Goal: Communication & Community: Share content

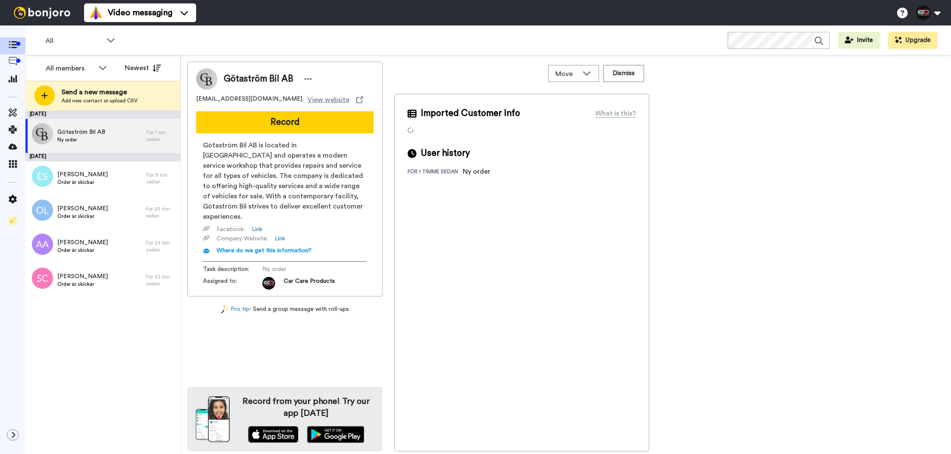
click at [235, 127] on button "Record" at bounding box center [285, 122] width 178 height 22
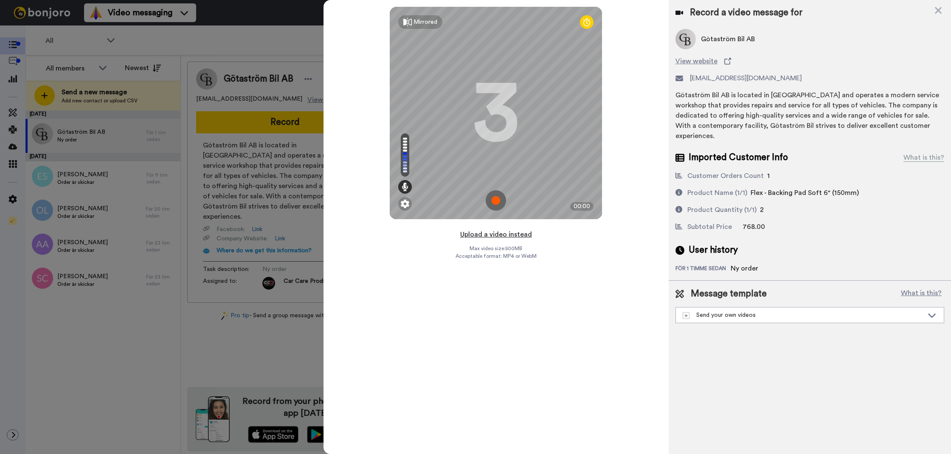
click at [478, 231] on button "Upload a video instead" at bounding box center [496, 234] width 77 height 11
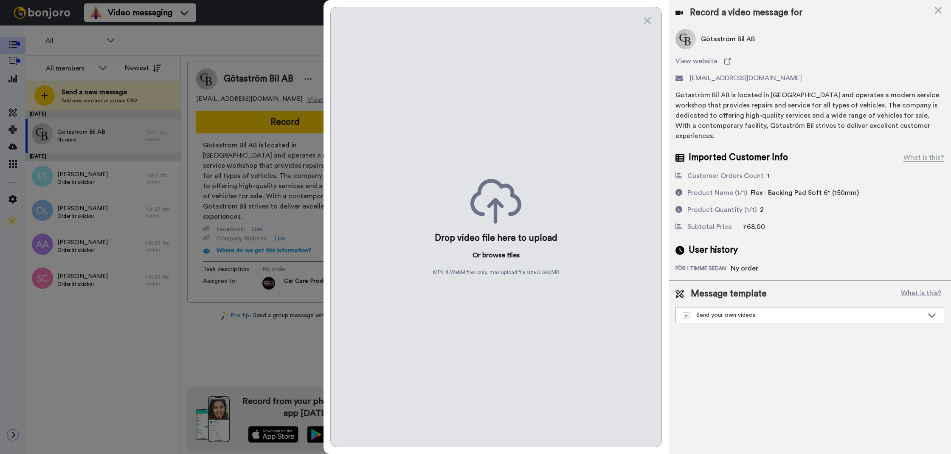
click at [489, 250] on button "browse" at bounding box center [493, 255] width 23 height 10
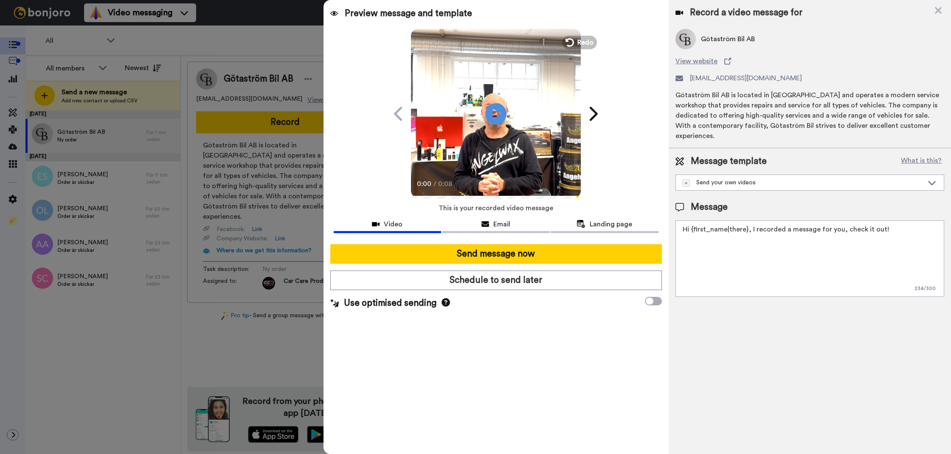
click at [788, 224] on textarea "Hi {first_name|there}, I recorded a message for you, check it out!" at bounding box center [810, 258] width 269 height 76
click at [792, 220] on textarea "Tack för att du handlar hos oss! Välkommen åter." at bounding box center [810, 258] width 269 height 76
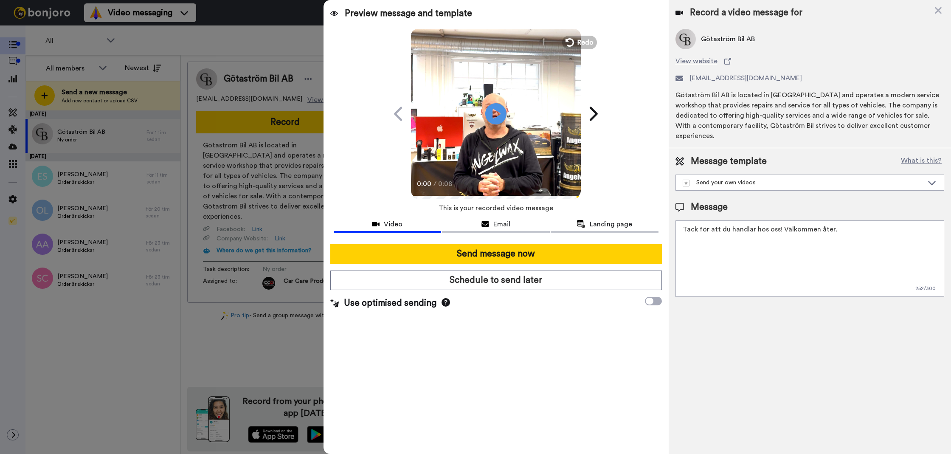
click at [792, 220] on textarea "Tack för att du handlar hos oss! Välkommen åter." at bounding box center [810, 258] width 269 height 76
type textarea "Tack för att du handlar hos oss! Välkommen åter."
click at [758, 332] on div "Record a video message for Götaström Bil AB View website info@gotastrombil.se G…" at bounding box center [810, 227] width 282 height 454
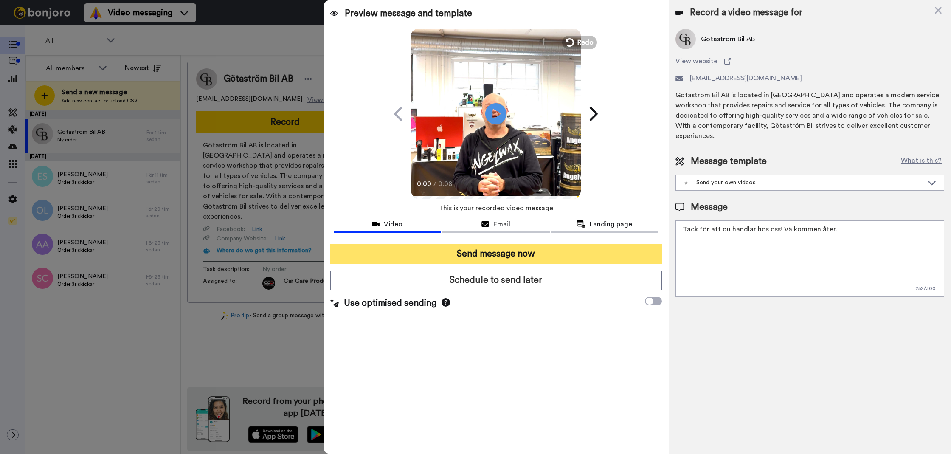
click at [598, 257] on button "Send message now" at bounding box center [496, 254] width 332 height 20
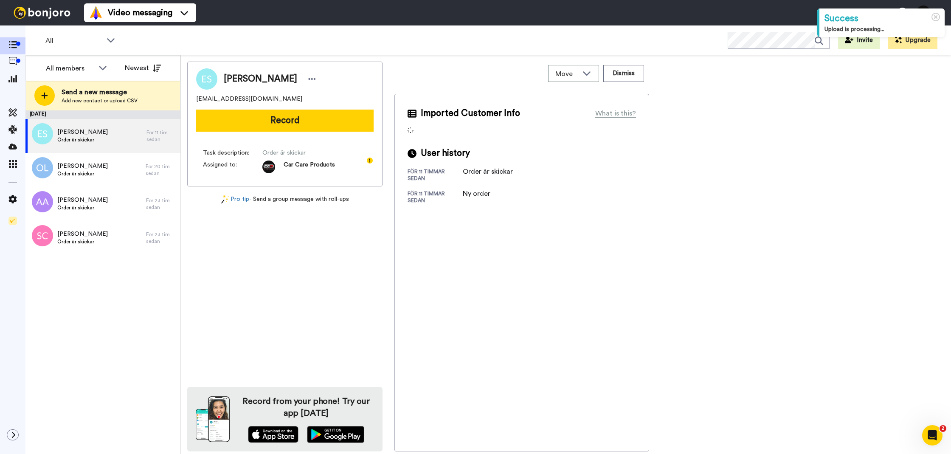
click at [286, 132] on div "Edvin Skog edvins_29@hotmail.com Record Task description : Order är skickar Ass…" at bounding box center [284, 124] width 195 height 125
click at [295, 113] on button "Record" at bounding box center [285, 121] width 178 height 22
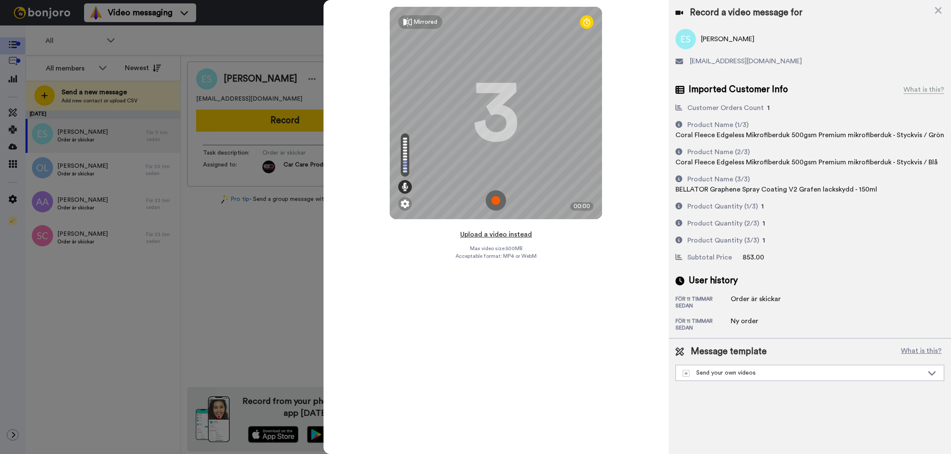
click at [478, 236] on button "Upload a video instead" at bounding box center [496, 234] width 77 height 11
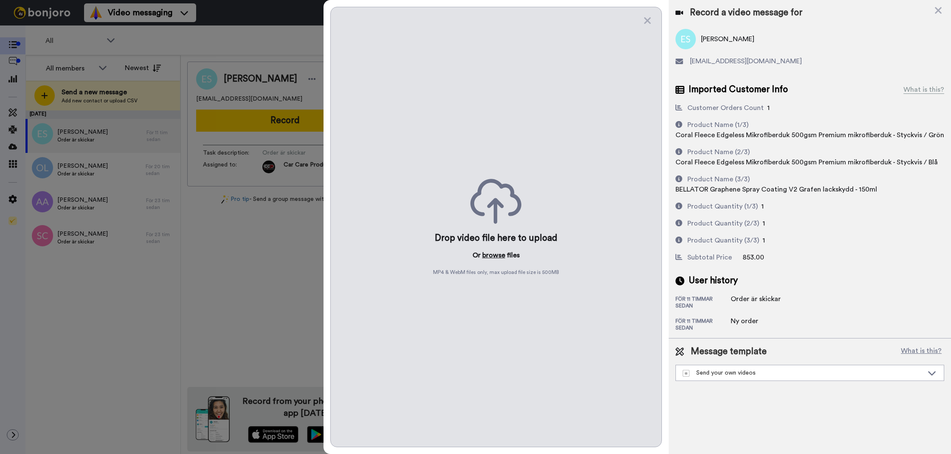
click at [490, 259] on button "browse" at bounding box center [493, 255] width 23 height 10
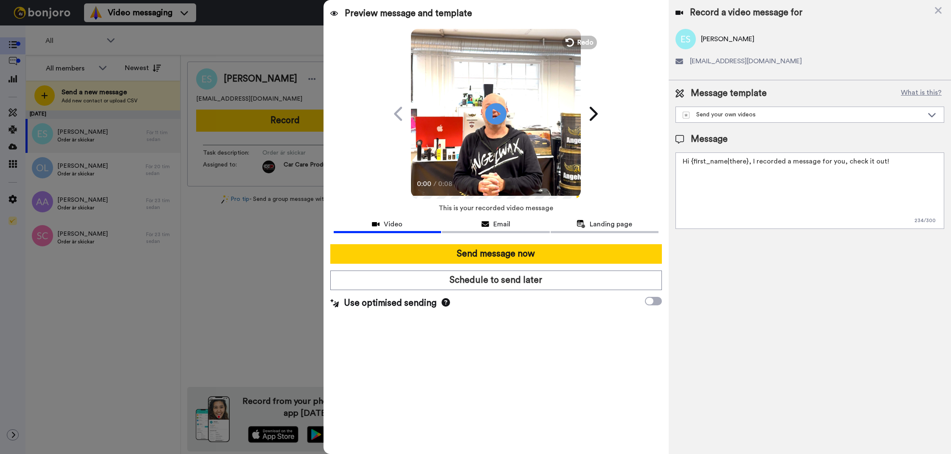
click at [777, 195] on textarea "Hi {first_name|there}, I recorded a message for you, check it out!" at bounding box center [810, 190] width 269 height 76
paste textarea "Tack för att du handlar hos oss! Välkommen åter."
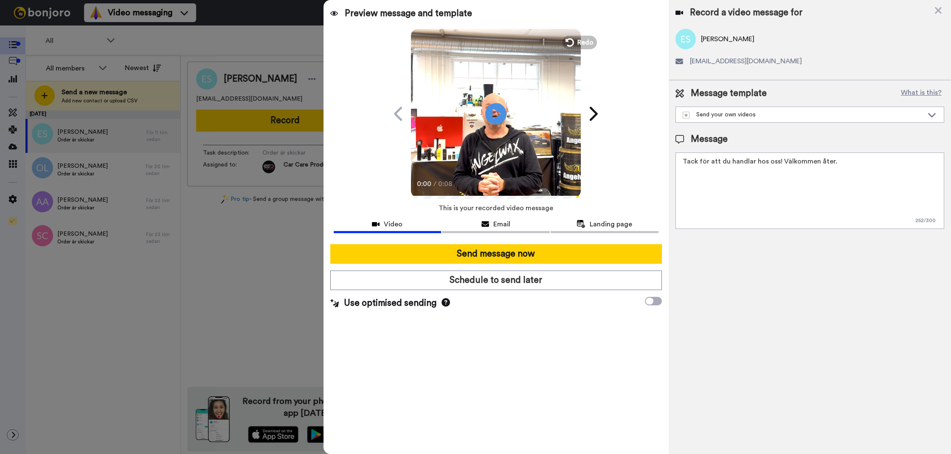
type textarea "Tack för att du handlar hos oss! Välkommen åter."
click at [600, 243] on div at bounding box center [496, 240] width 325 height 7
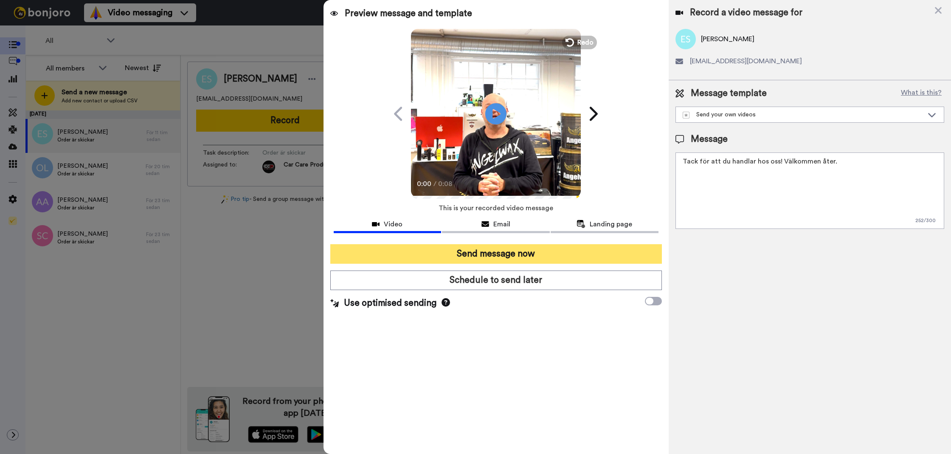
click at [599, 246] on button "Send message now" at bounding box center [496, 254] width 332 height 20
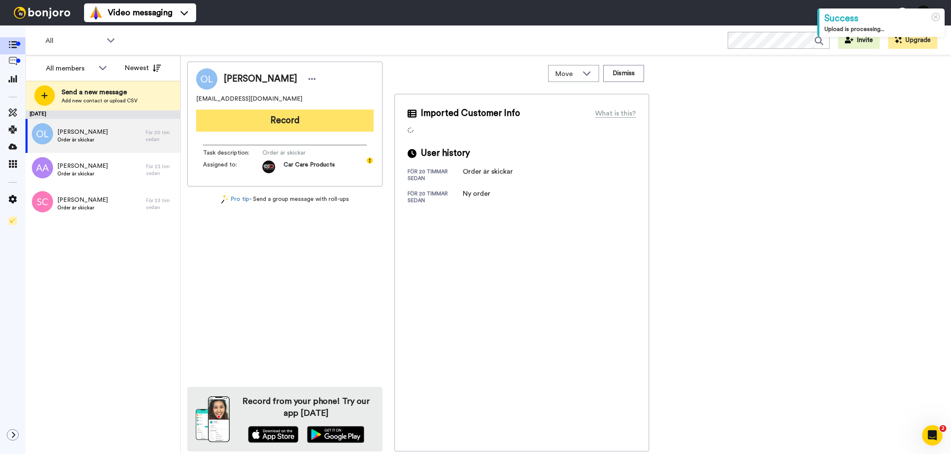
click at [247, 124] on button "Record" at bounding box center [285, 121] width 178 height 22
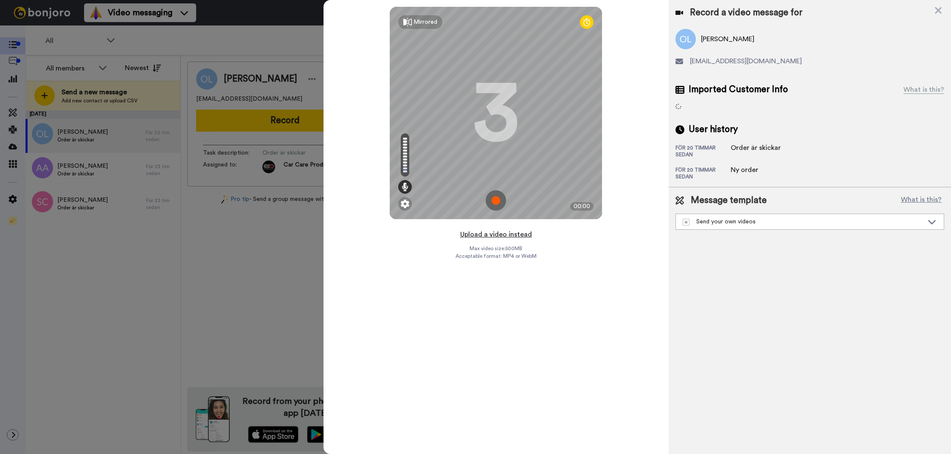
click at [495, 237] on button "Upload a video instead" at bounding box center [496, 234] width 77 height 11
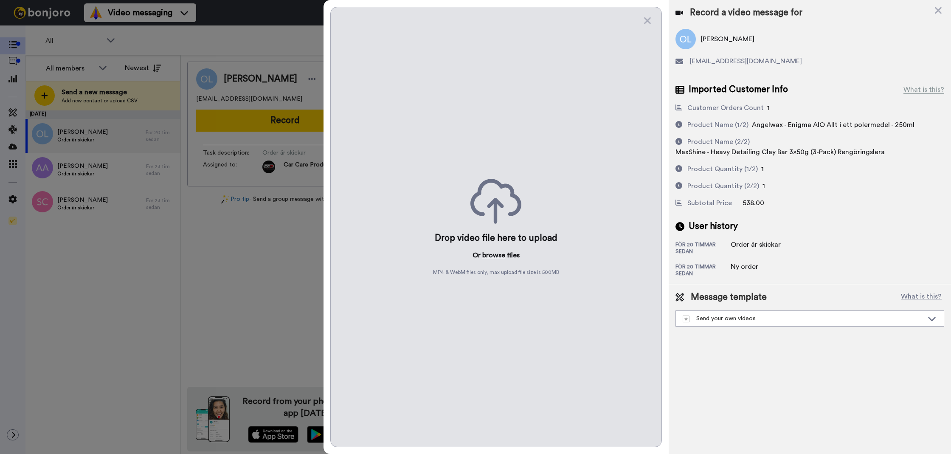
drag, startPoint x: 505, startPoint y: 263, endPoint x: 502, endPoint y: 257, distance: 6.5
click at [505, 263] on div "Drop video file here to upload Or browse files MP4 & WebM files only, max uploa…" at bounding box center [496, 227] width 332 height 440
click at [502, 257] on button "browse" at bounding box center [493, 255] width 23 height 10
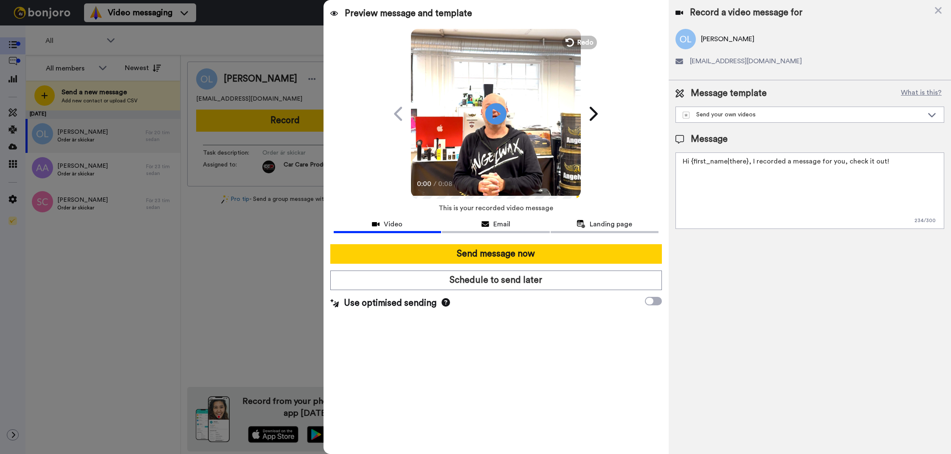
click at [784, 220] on textarea "Hi {first_name|there}, I recorded a message for you, check it out!" at bounding box center [810, 190] width 269 height 76
paste textarea "Tack för att du handlar hos oss! Välkommen åter."
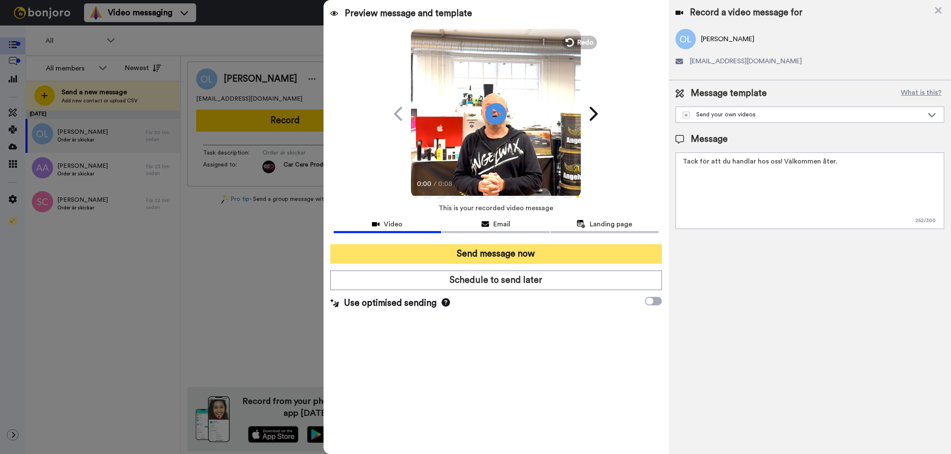
type textarea "Tack för att du handlar hos oss! Välkommen åter."
click at [632, 261] on button "Send message now" at bounding box center [496, 254] width 332 height 20
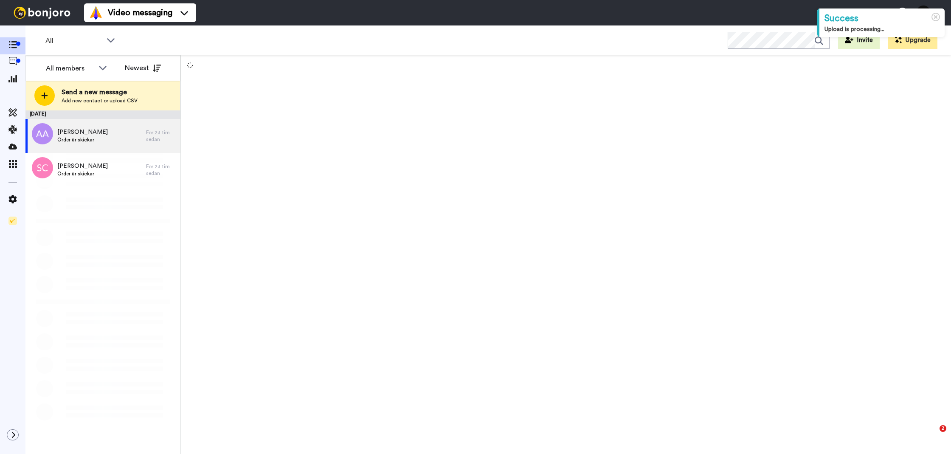
click at [248, 121] on div at bounding box center [566, 254] width 770 height 399
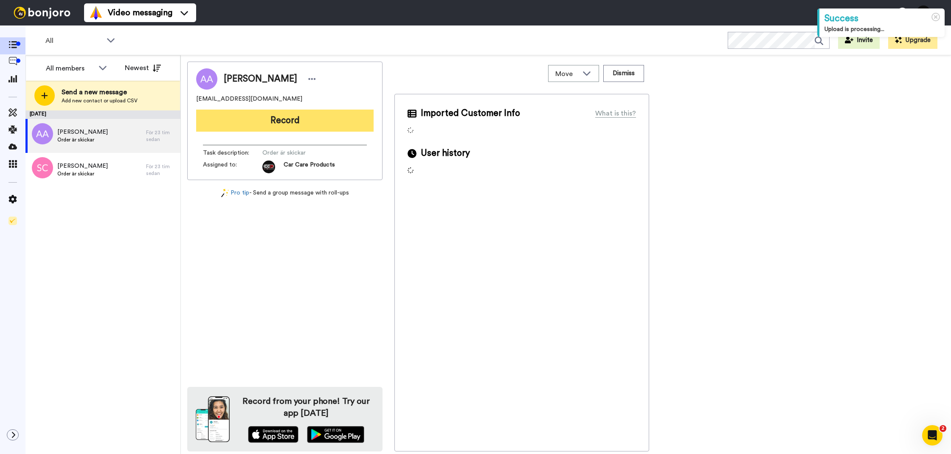
click at [248, 122] on button "Record" at bounding box center [285, 121] width 178 height 22
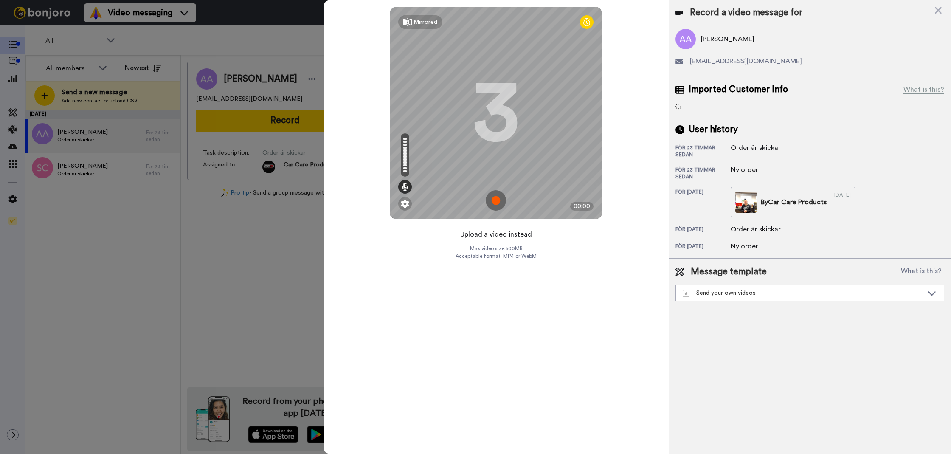
click at [514, 234] on button "Upload a video instead" at bounding box center [496, 234] width 77 height 11
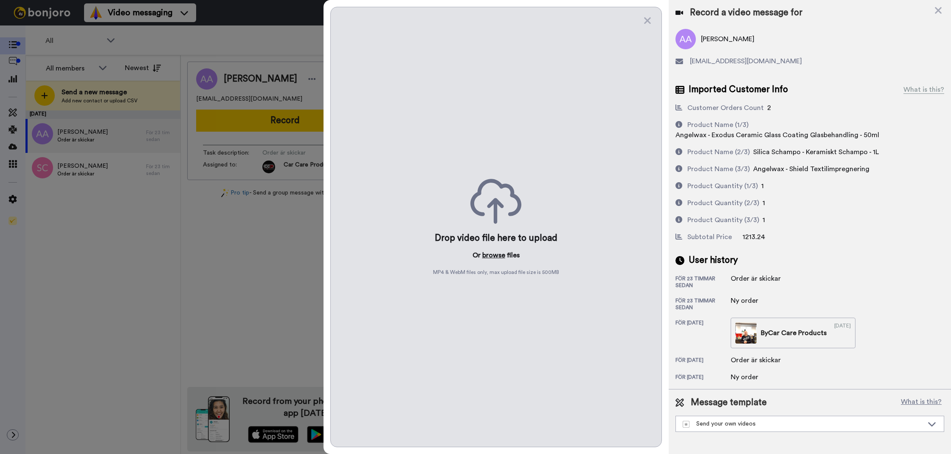
click at [486, 255] on button "browse" at bounding box center [493, 255] width 23 height 10
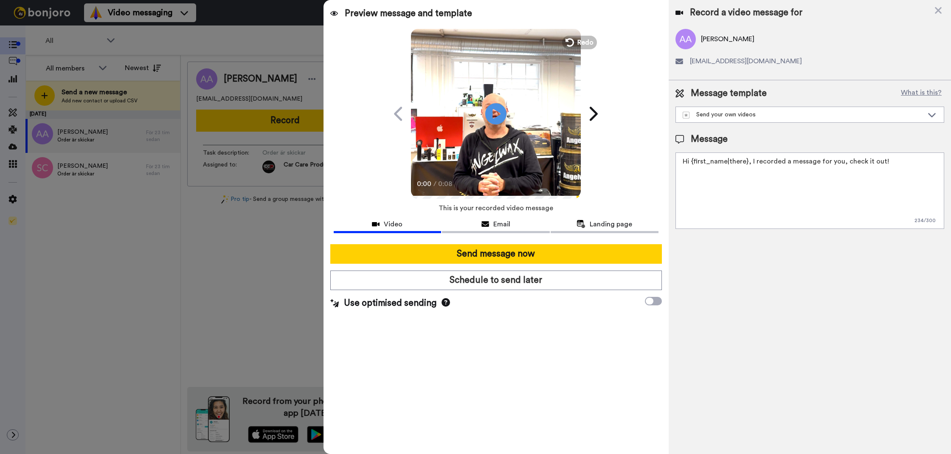
click at [746, 218] on textarea "Hi {first_name|there}, I recorded a message for you, check it out!" at bounding box center [810, 190] width 269 height 76
paste textarea "Tack för att du handlar hos oss! Välkommen åter."
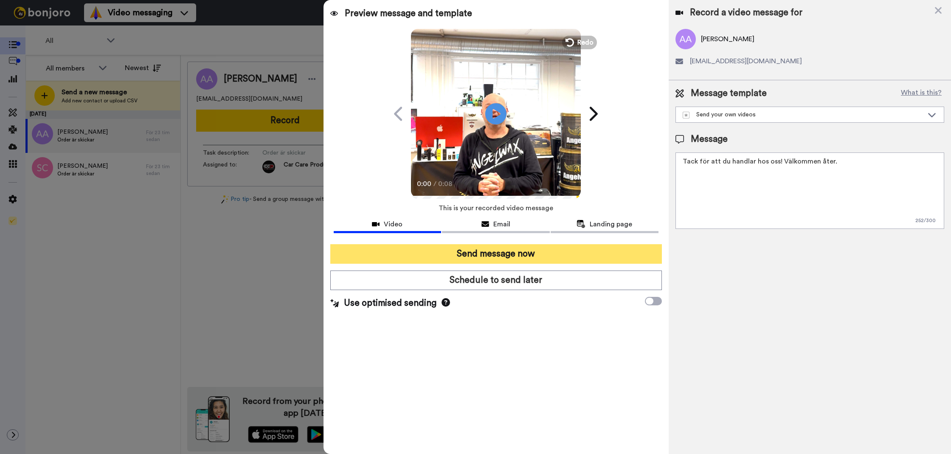
type textarea "Tack för att du handlar hos oss! Välkommen åter."
click at [649, 251] on button "Send message now" at bounding box center [496, 254] width 332 height 20
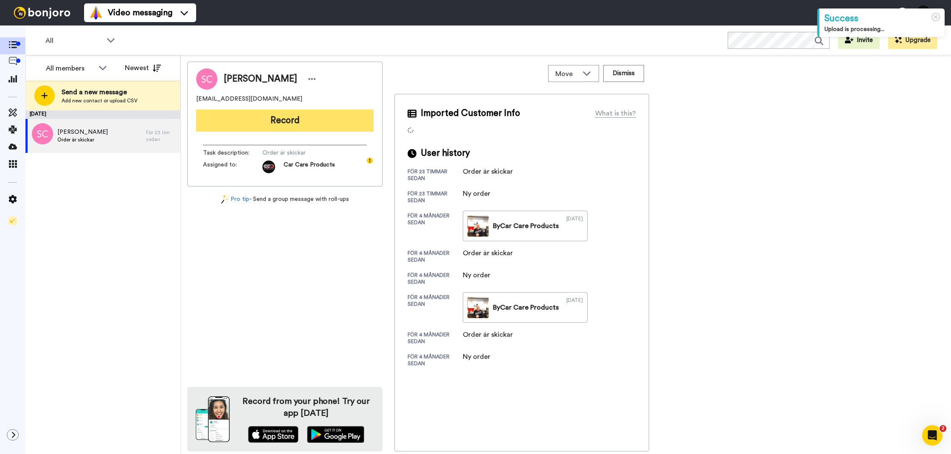
click at [345, 125] on button "Record" at bounding box center [285, 121] width 178 height 22
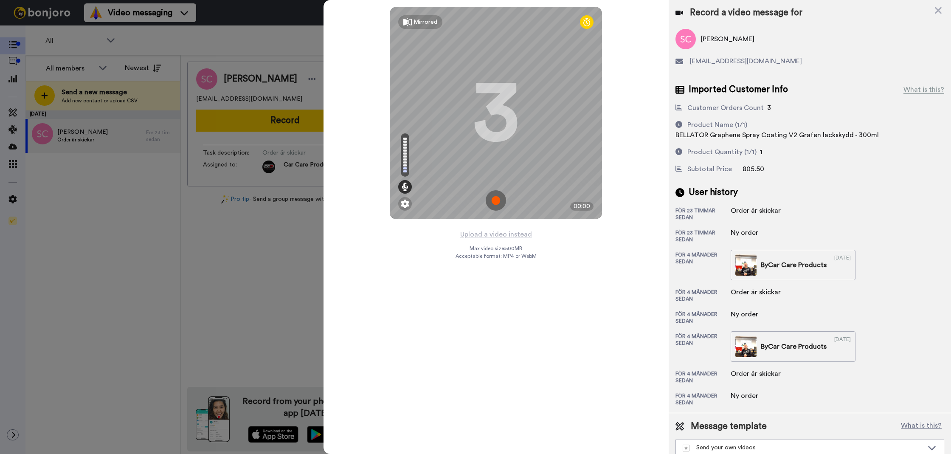
click at [485, 241] on div "Upload a video instead Max video size: 500 MB Acceptable format: MP4 or WebM" at bounding box center [496, 336] width 81 height 215
click at [491, 237] on button "Upload a video instead" at bounding box center [496, 234] width 77 height 11
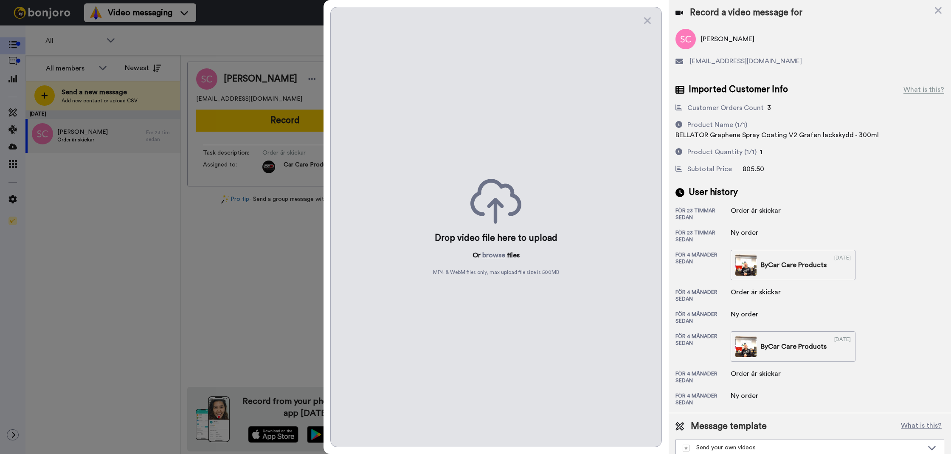
click at [498, 249] on div "Drop video file here to upload Or browse files MP4 & WebM files only, max uploa…" at bounding box center [496, 227] width 332 height 440
click at [496, 251] on button "browse" at bounding box center [493, 255] width 23 height 10
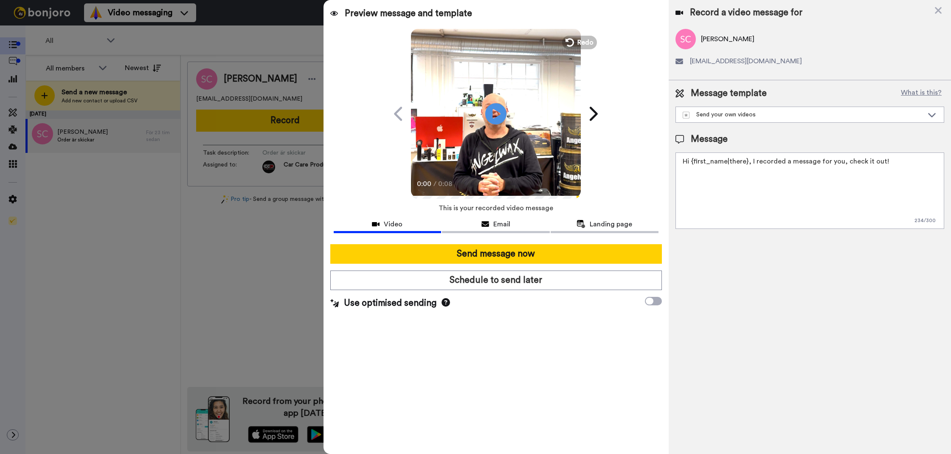
click at [715, 224] on textarea "Hi {first_name|there}, I recorded a message for you, check it out!" at bounding box center [810, 190] width 269 height 76
paste textarea "Tack för att du handlar hos oss! Välkommen åter."
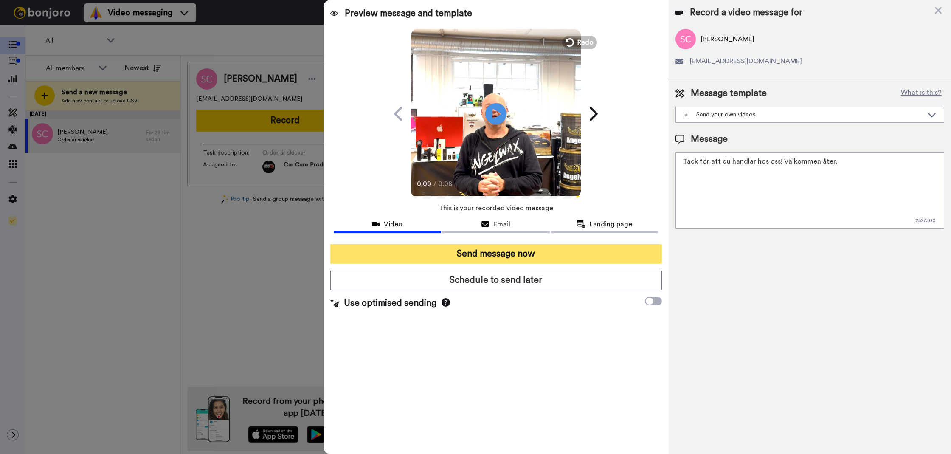
type textarea "Tack för att du handlar hos oss! Välkommen åter."
click at [614, 250] on button "Send message now" at bounding box center [496, 254] width 332 height 20
